Goal: Browse casually

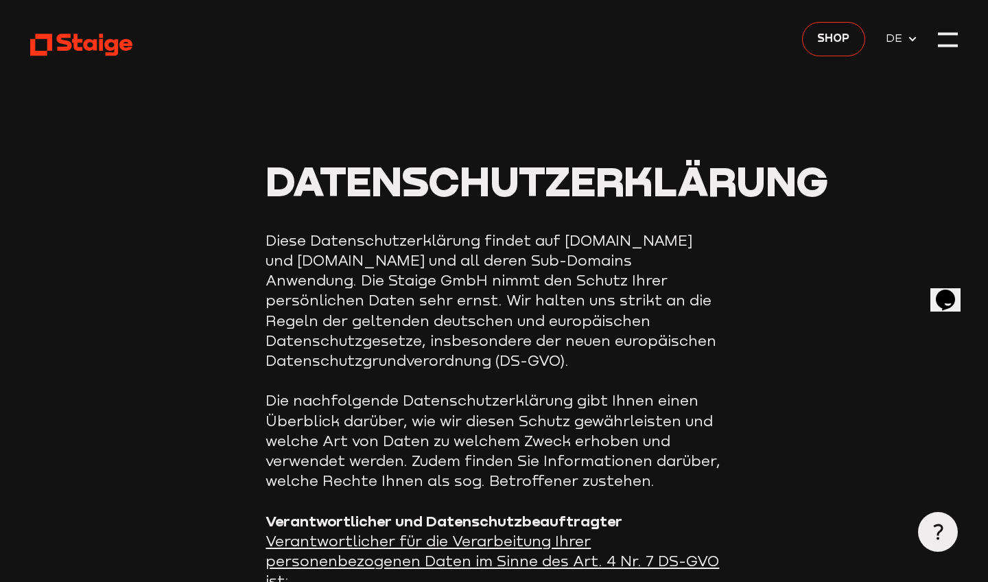
click at [89, 47] on icon at bounding box center [81, 44] width 102 height 25
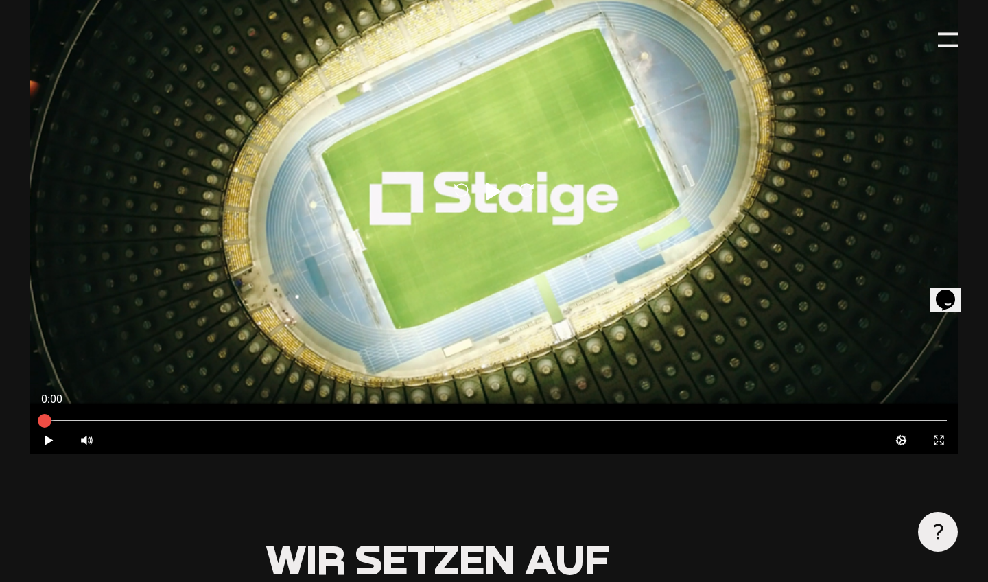
scroll to position [851, 0]
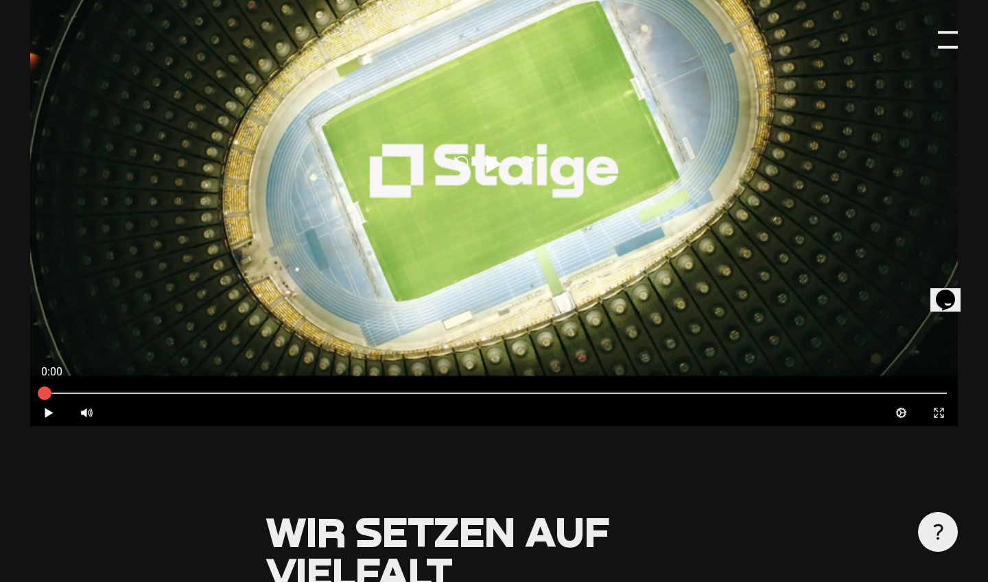
click at [948, 38] on div at bounding box center [948, 40] width 20 height 20
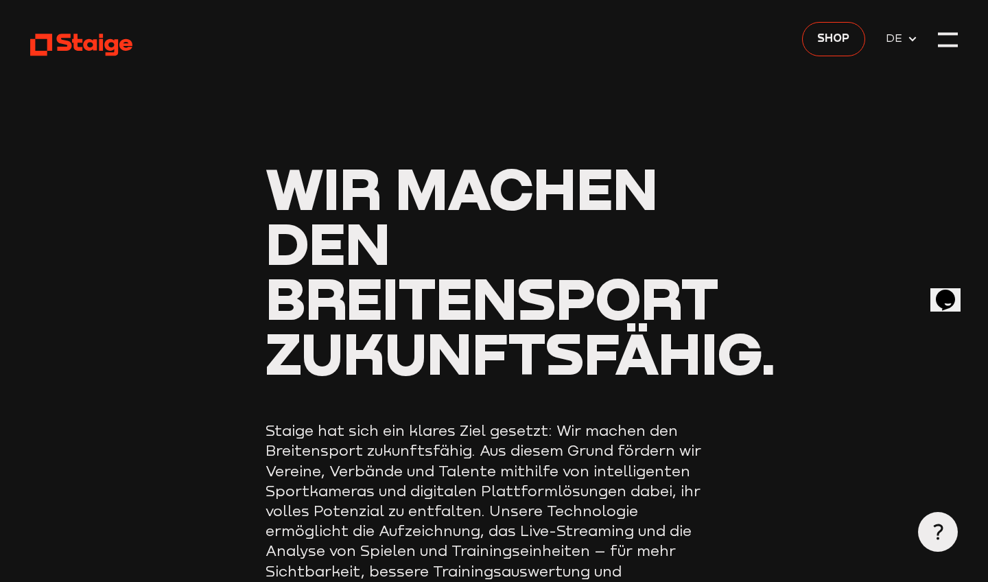
click at [911, 38] on use at bounding box center [913, 39] width 8 height 5
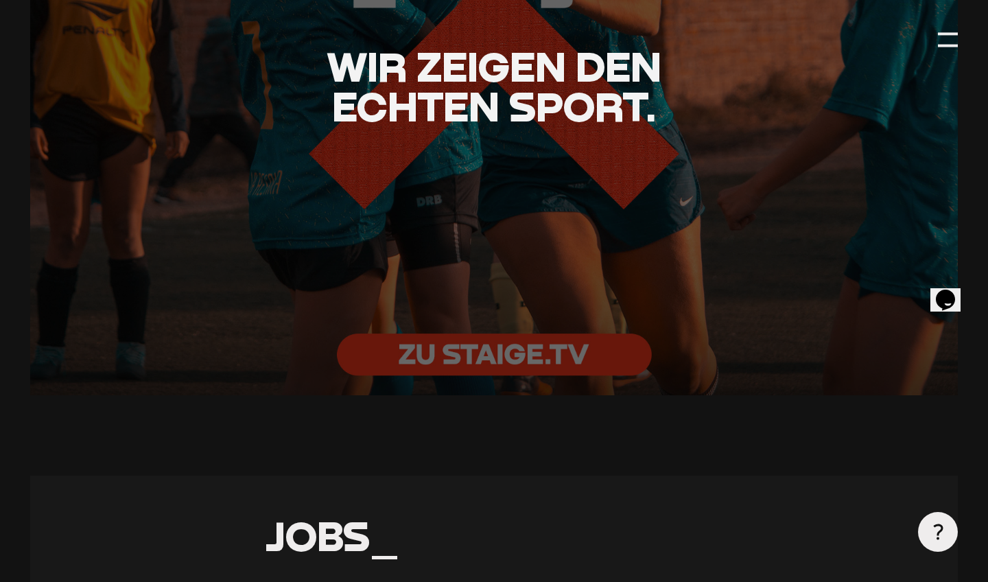
scroll to position [2965, 0]
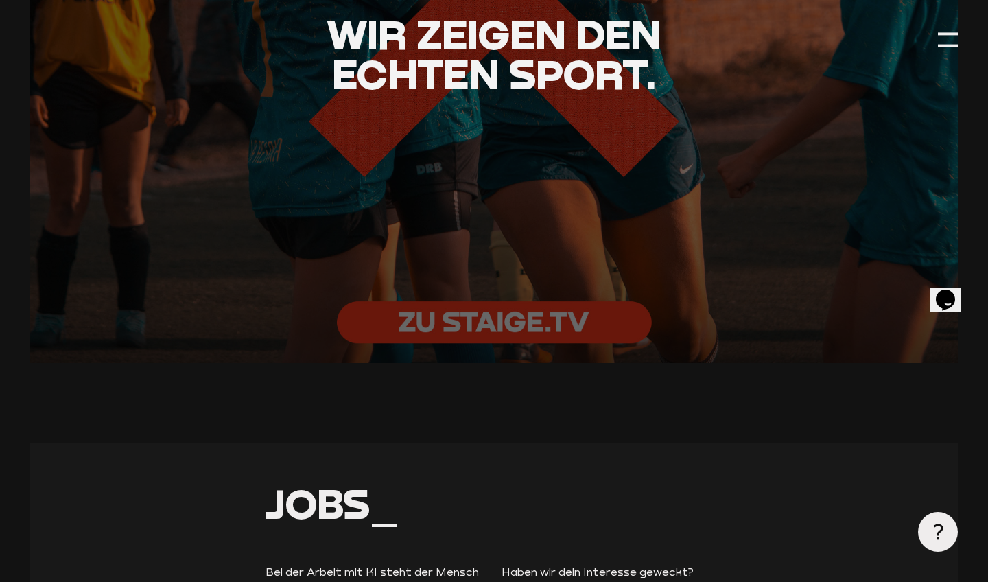
click at [499, 305] on div at bounding box center [494, 53] width 1021 height 681
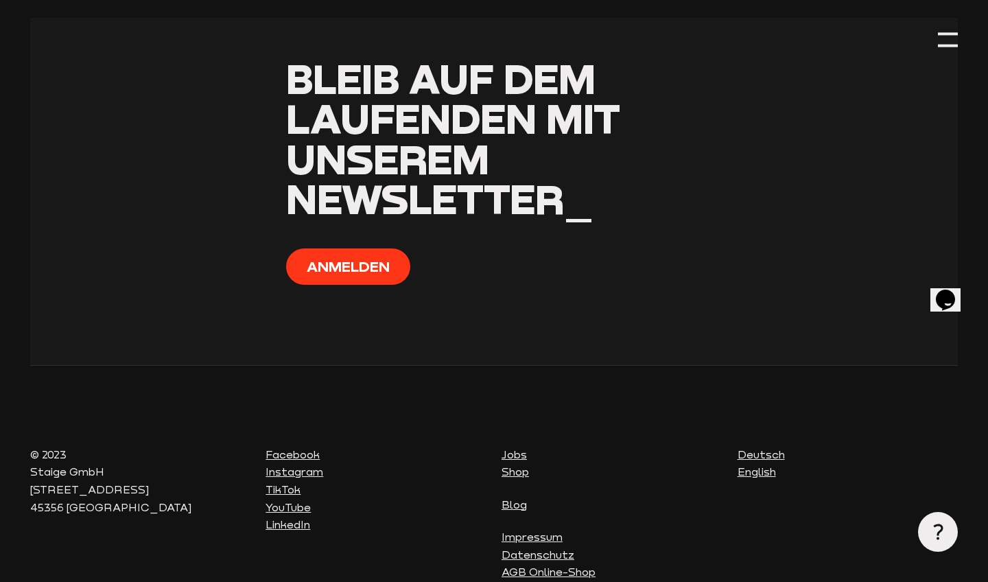
scroll to position [5184, 0]
